Goal: Browse casually

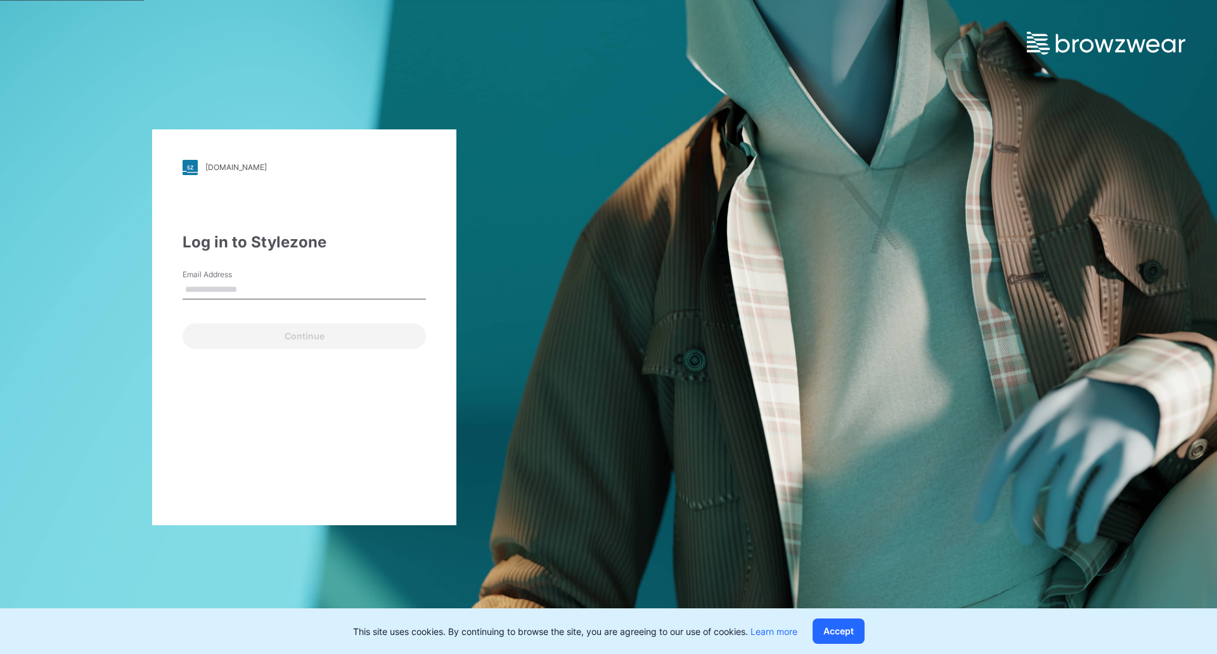
click at [271, 282] on input "Email Address" at bounding box center [304, 289] width 243 height 19
type input "**********"
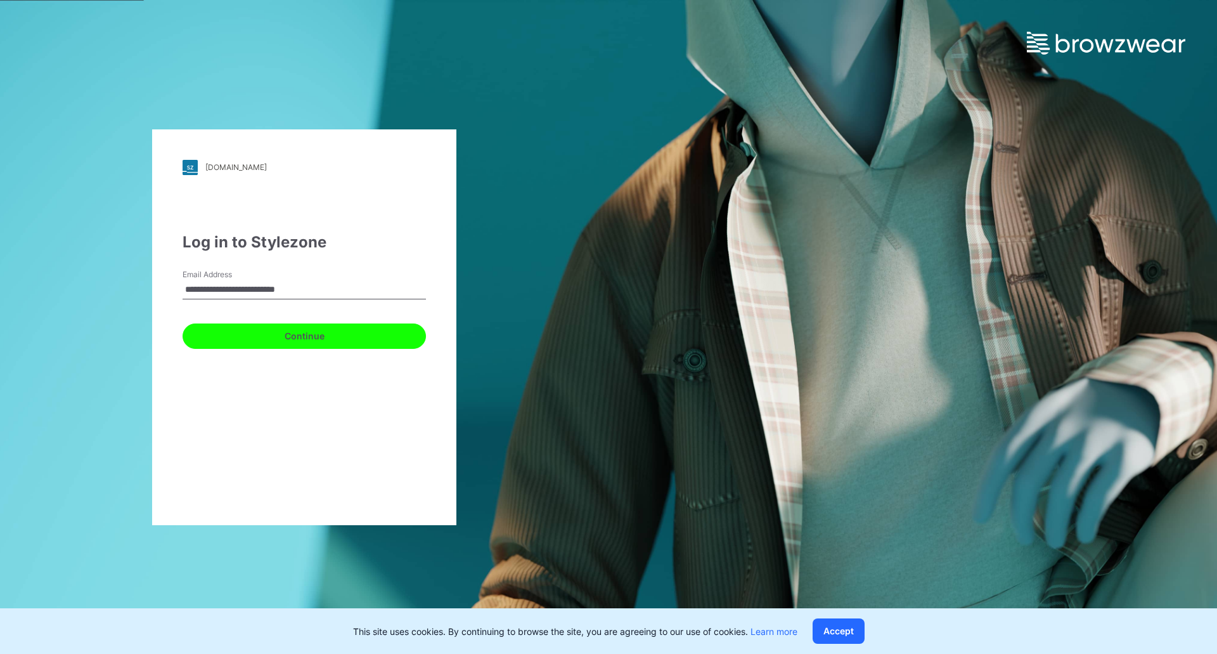
click at [261, 335] on button "Continue" at bounding box center [304, 335] width 243 height 25
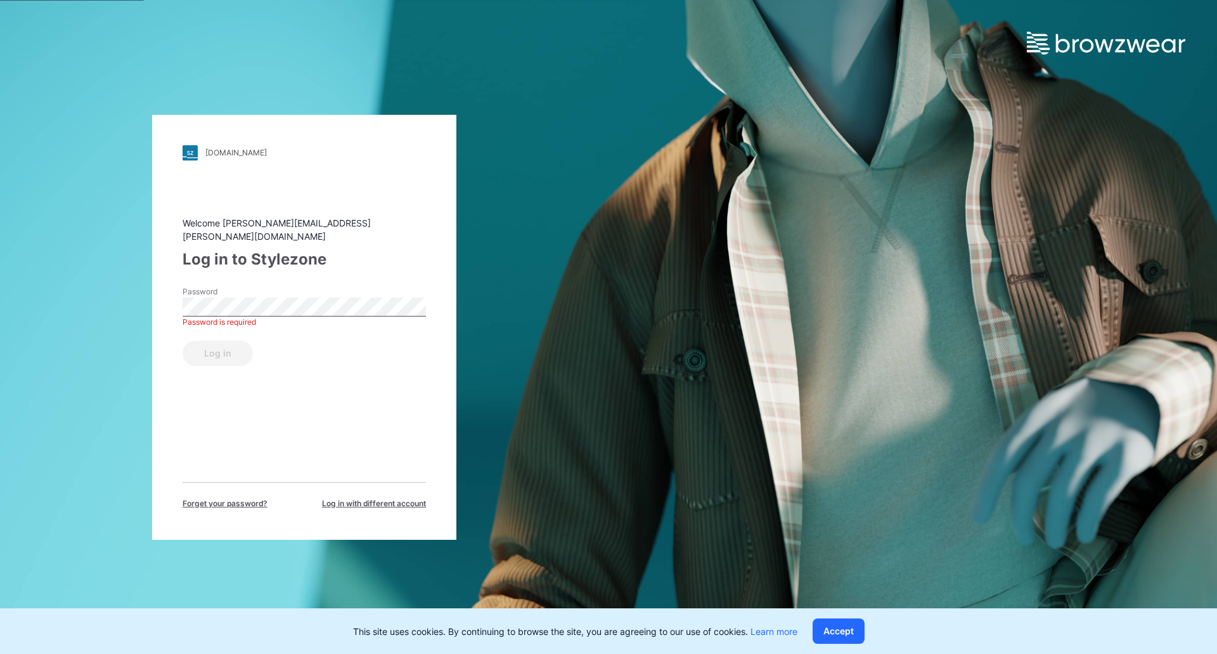
click at [193, 203] on div "walmart.stylezone.com Loading... Welcome srinath.gangappa@shahi.co.in Log in to…" at bounding box center [304, 327] width 304 height 425
drag, startPoint x: 354, startPoint y: 233, endPoint x: 204, endPoint y: 235, distance: 150.3
click at [204, 235] on div "Welcome srinath.gangappa@shahi.co.in" at bounding box center [304, 229] width 243 height 27
click at [183, 341] on button "Log in" at bounding box center [218, 353] width 70 height 25
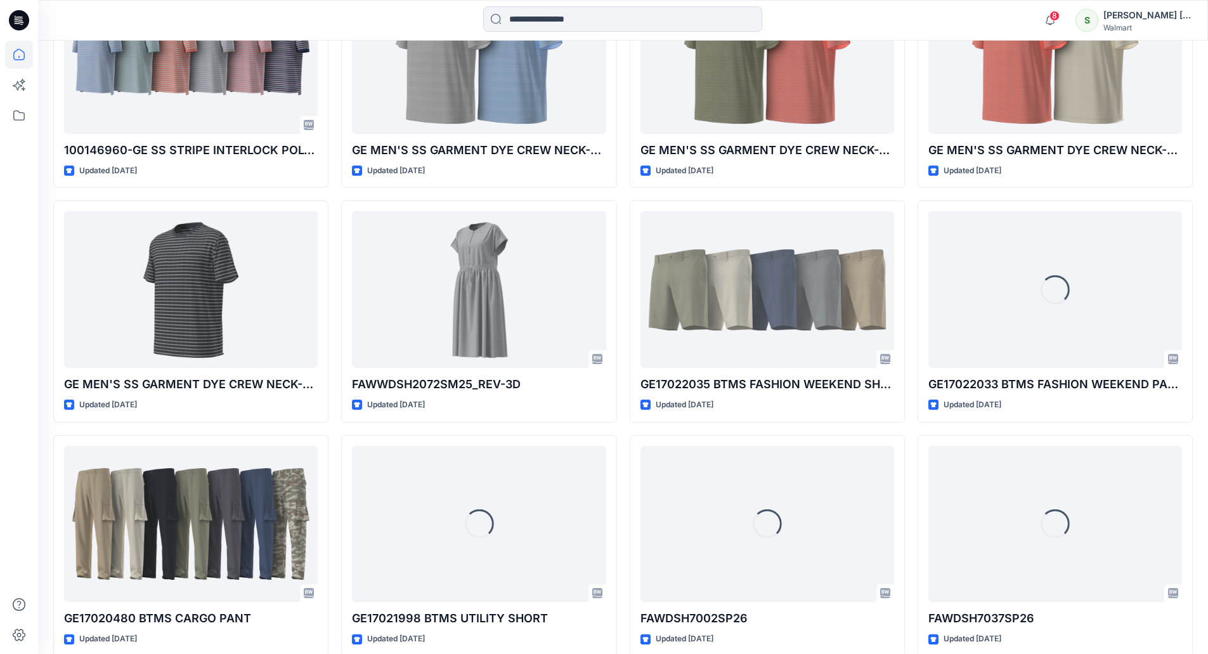
scroll to position [3085, 0]
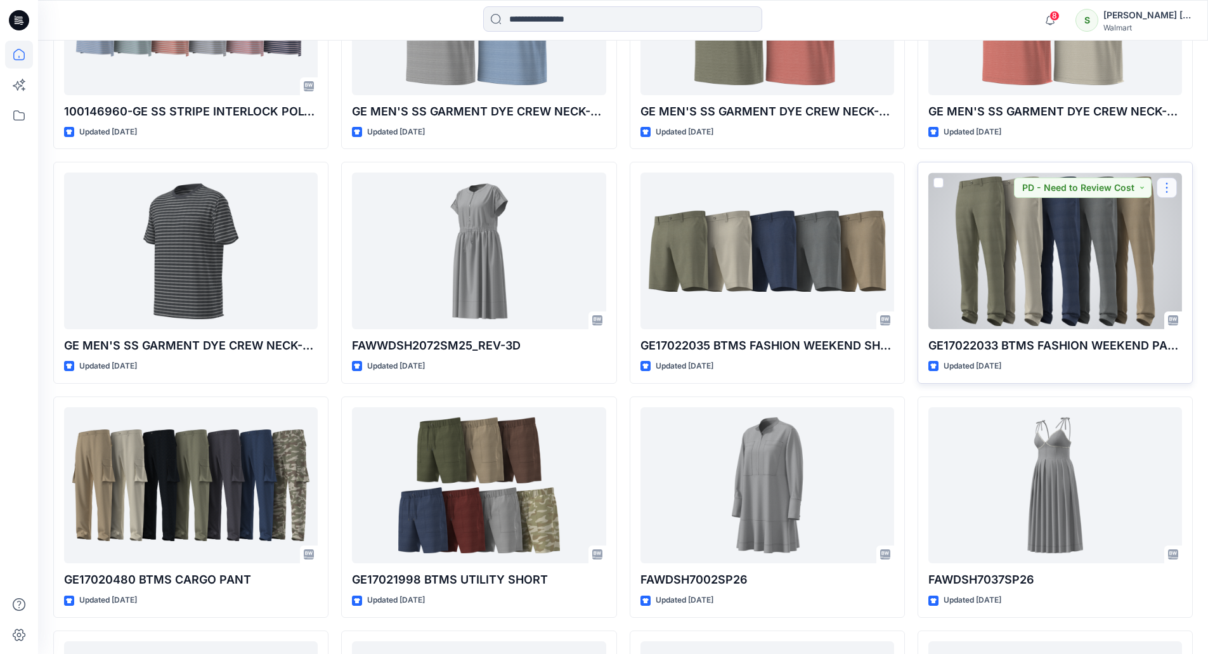
click at [1167, 187] on button "button" at bounding box center [1167, 188] width 20 height 20
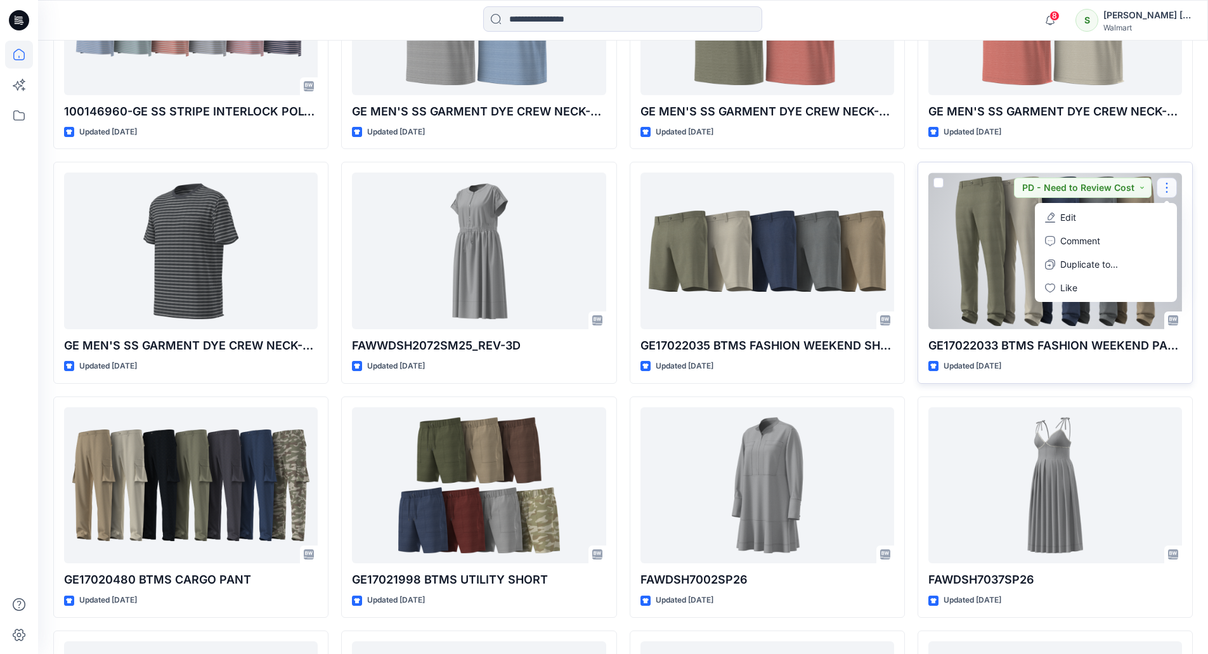
click at [969, 268] on div at bounding box center [1055, 250] width 254 height 157
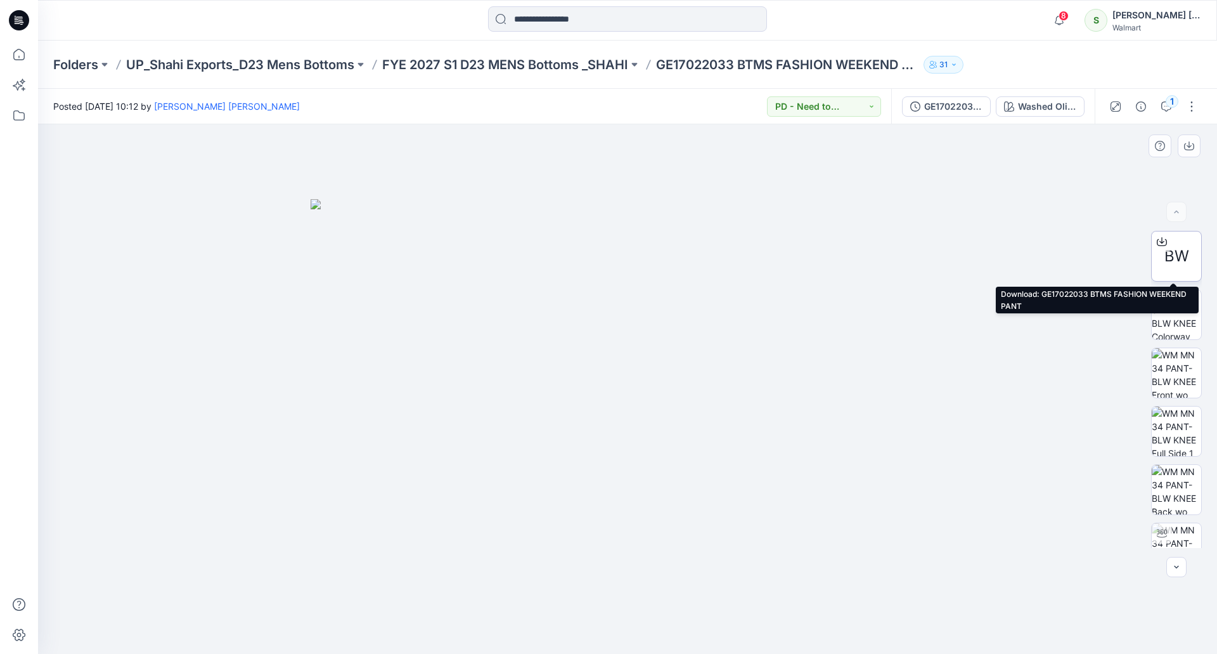
click at [1160, 238] on icon at bounding box center [1162, 242] width 10 height 10
click at [772, 283] on img at bounding box center [628, 426] width 634 height 455
click at [727, 289] on img at bounding box center [628, 426] width 634 height 455
click at [439, 239] on img at bounding box center [628, 426] width 634 height 455
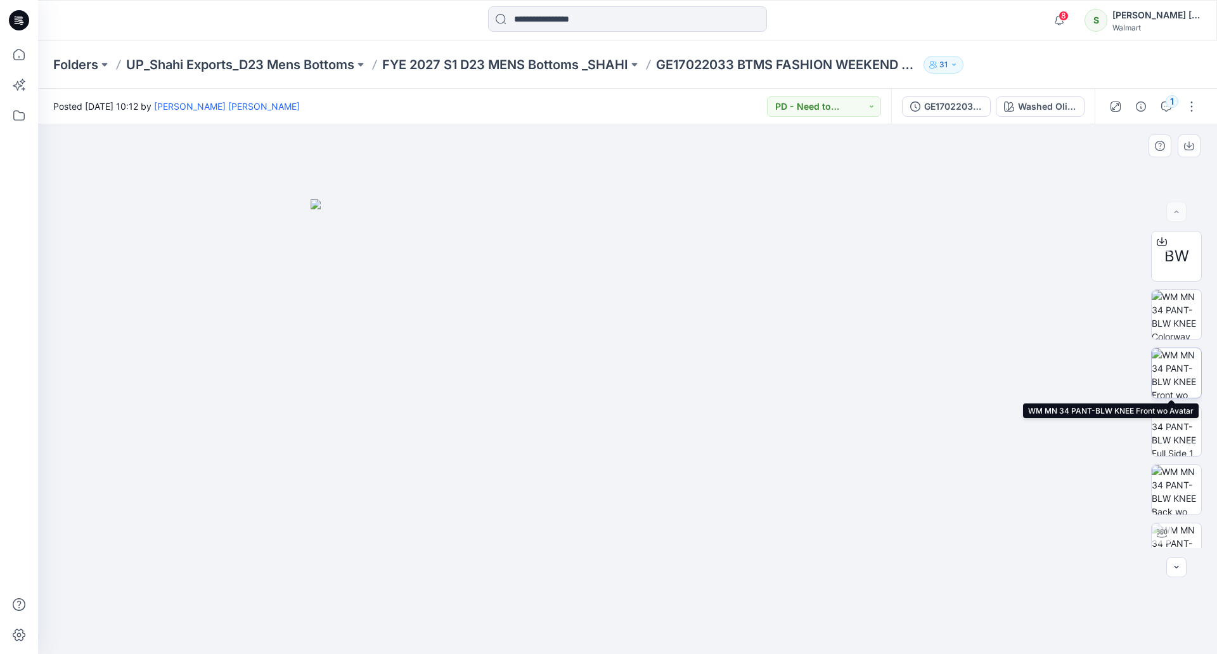
click at [1177, 377] on img at bounding box center [1176, 372] width 49 height 49
drag, startPoint x: 636, startPoint y: 236, endPoint x: 631, endPoint y: 305, distance: 69.3
click at [631, 305] on img at bounding box center [628, 389] width 634 height 531
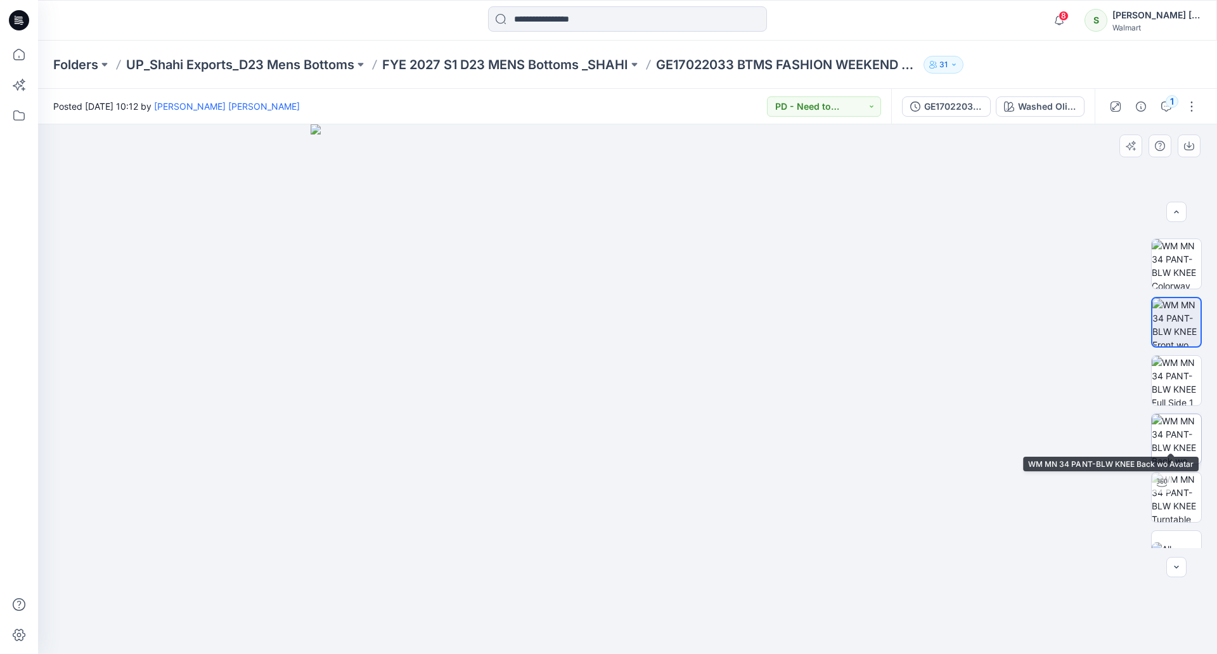
scroll to position [63, 0]
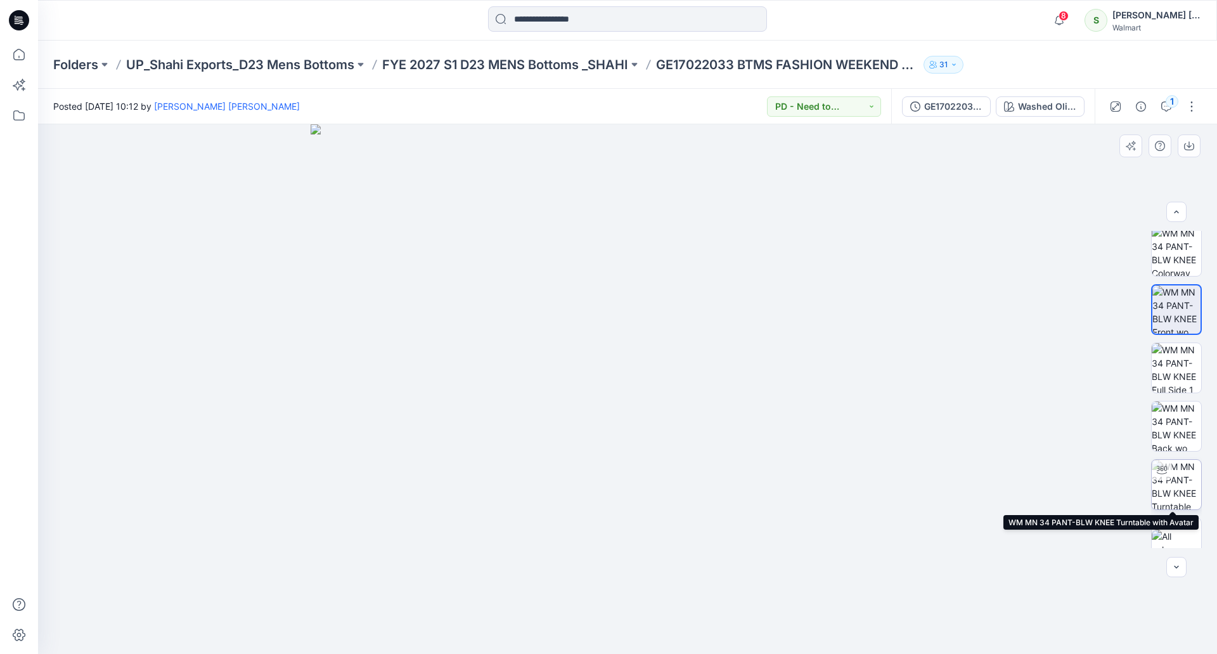
click at [1176, 476] on img at bounding box center [1176, 484] width 49 height 49
